Goal: Task Accomplishment & Management: Manage account settings

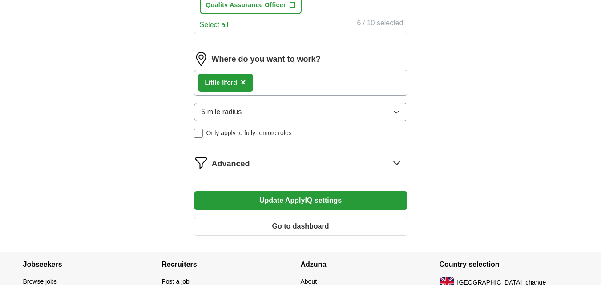
scroll to position [534, 0]
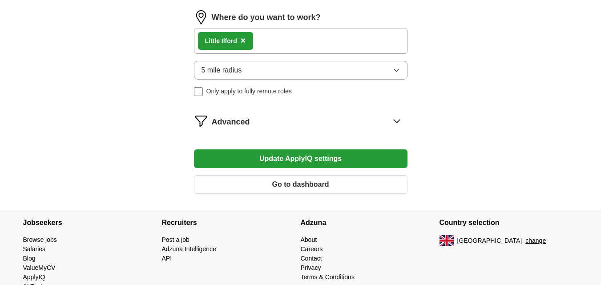
click at [307, 40] on div "Little Ilford ×" at bounding box center [301, 41] width 214 height 26
click at [296, 32] on div "Little Ilford ×" at bounding box center [301, 41] width 214 height 26
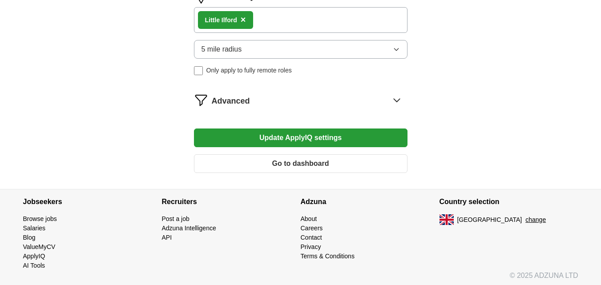
scroll to position [558, 0]
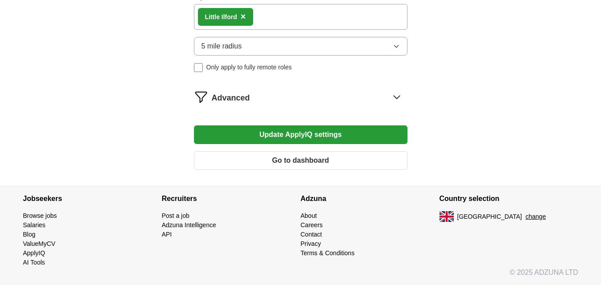
click at [305, 134] on button "Update ApplyIQ settings" at bounding box center [301, 135] width 214 height 19
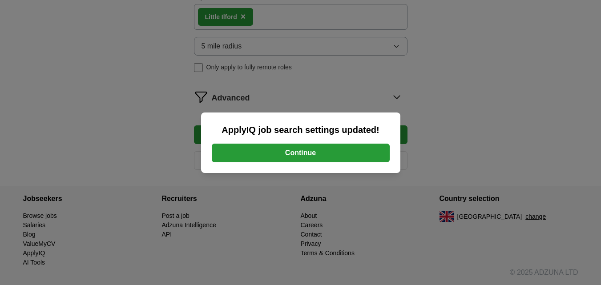
click at [309, 151] on button "Continue" at bounding box center [301, 153] width 178 height 19
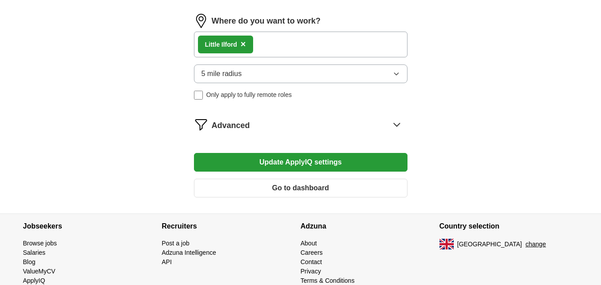
scroll to position [445, 0]
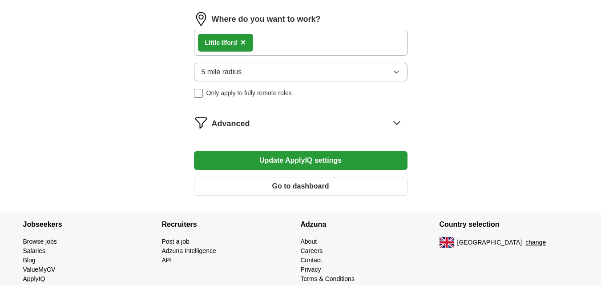
click at [277, 187] on button "Go to dashboard" at bounding box center [301, 186] width 214 height 19
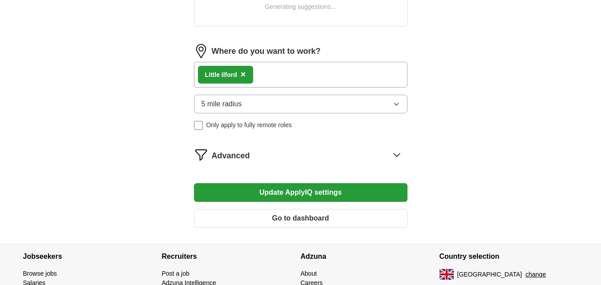
scroll to position [401, 0]
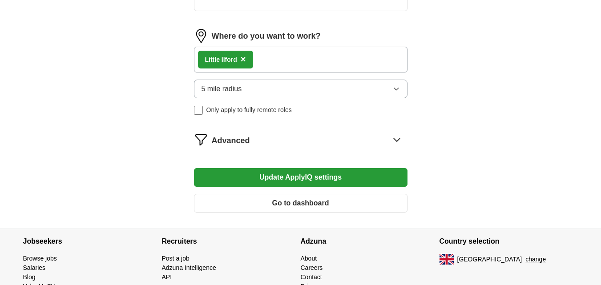
click at [398, 136] on icon at bounding box center [397, 140] width 14 height 14
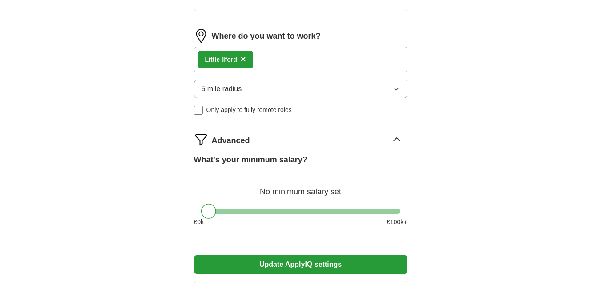
click at [224, 213] on div at bounding box center [300, 211] width 199 height 5
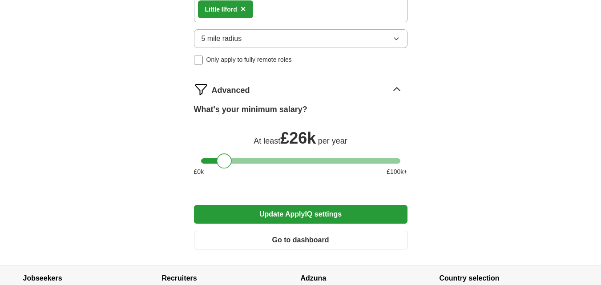
scroll to position [579, 0]
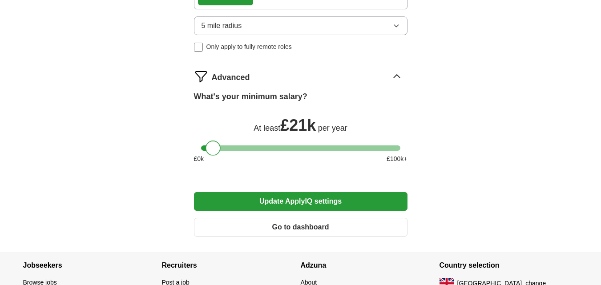
click at [213, 148] on div at bounding box center [300, 148] width 199 height 5
click at [204, 148] on div at bounding box center [300, 148] width 199 height 5
click at [212, 149] on div at bounding box center [208, 148] width 15 height 15
click at [216, 150] on div at bounding box center [300, 148] width 199 height 5
drag, startPoint x: 215, startPoint y: 151, endPoint x: 211, endPoint y: 161, distance: 10.8
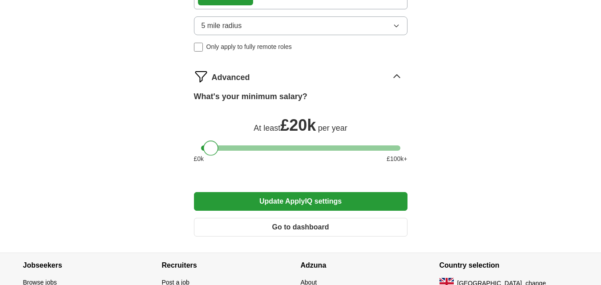
click at [211, 161] on div "What's your minimum salary? At least £ 20k per year £ 0 k £ 100 k+" at bounding box center [301, 131] width 214 height 80
click at [270, 202] on button "Update ApplyIQ settings" at bounding box center [301, 201] width 214 height 19
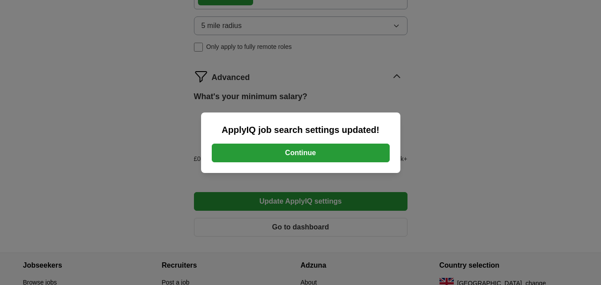
click at [278, 160] on button "Continue" at bounding box center [301, 153] width 178 height 19
